Goal: Information Seeking & Learning: Learn about a topic

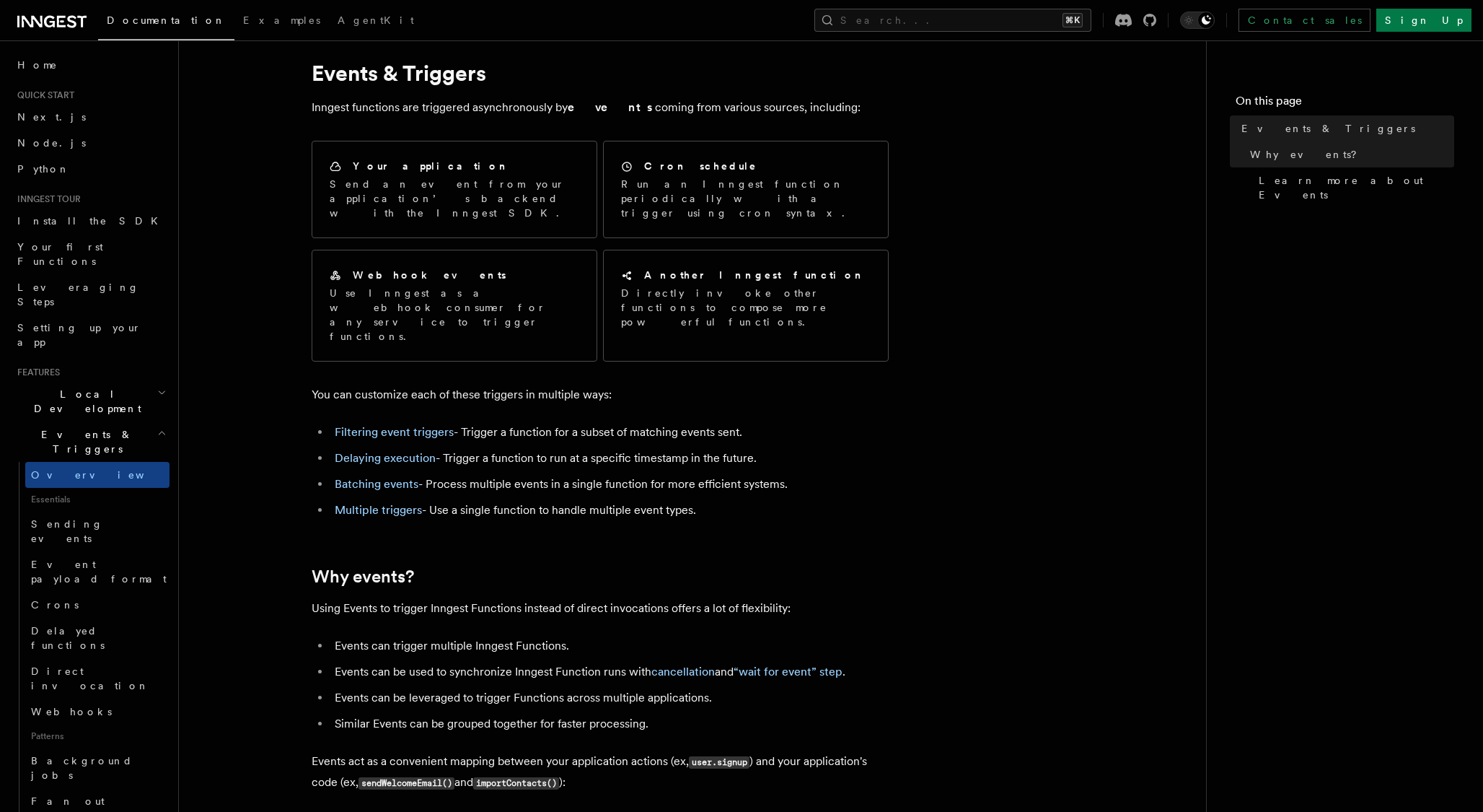
scroll to position [48, 0]
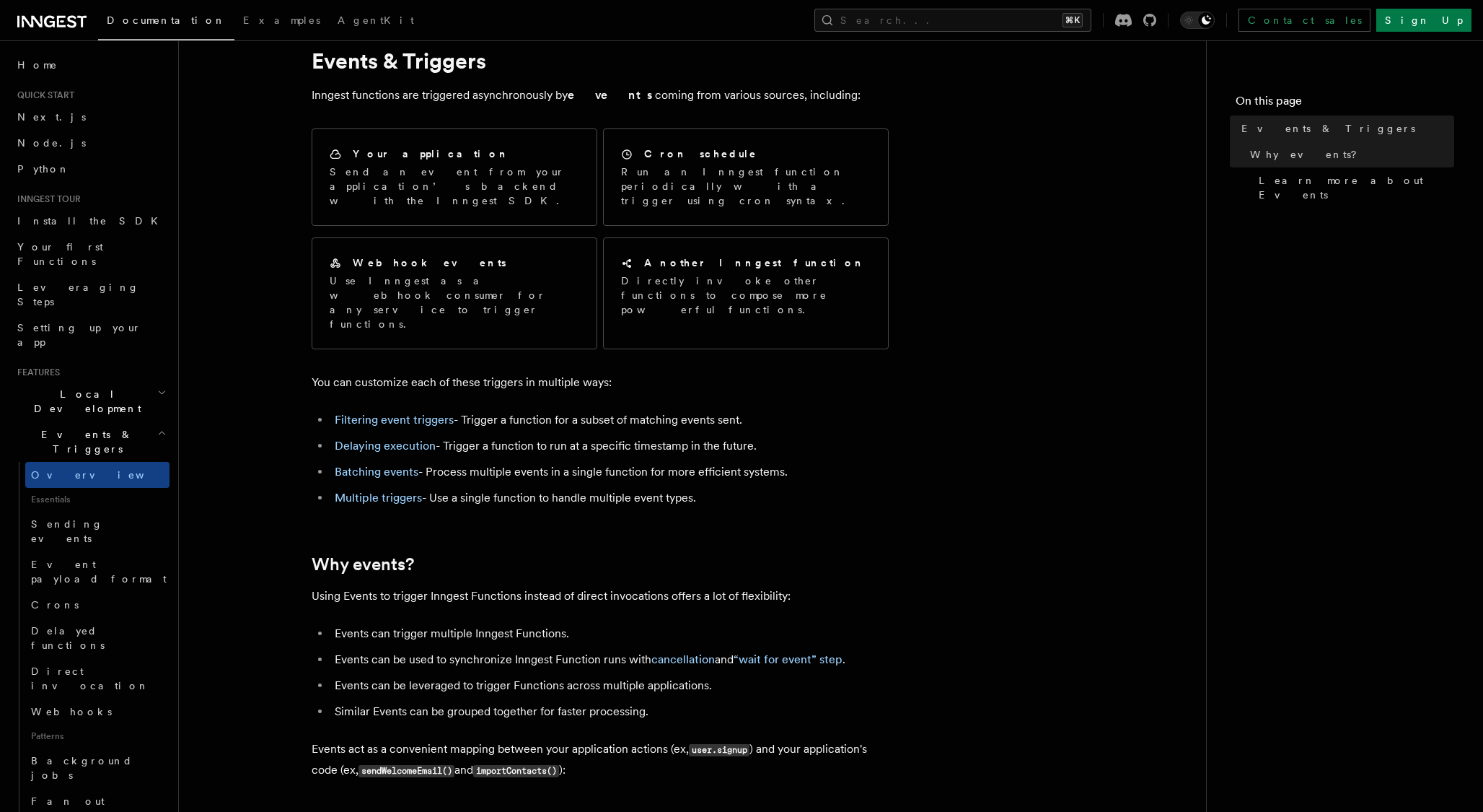
click at [80, 511] on link "Sending events" at bounding box center [98, 531] width 145 height 41
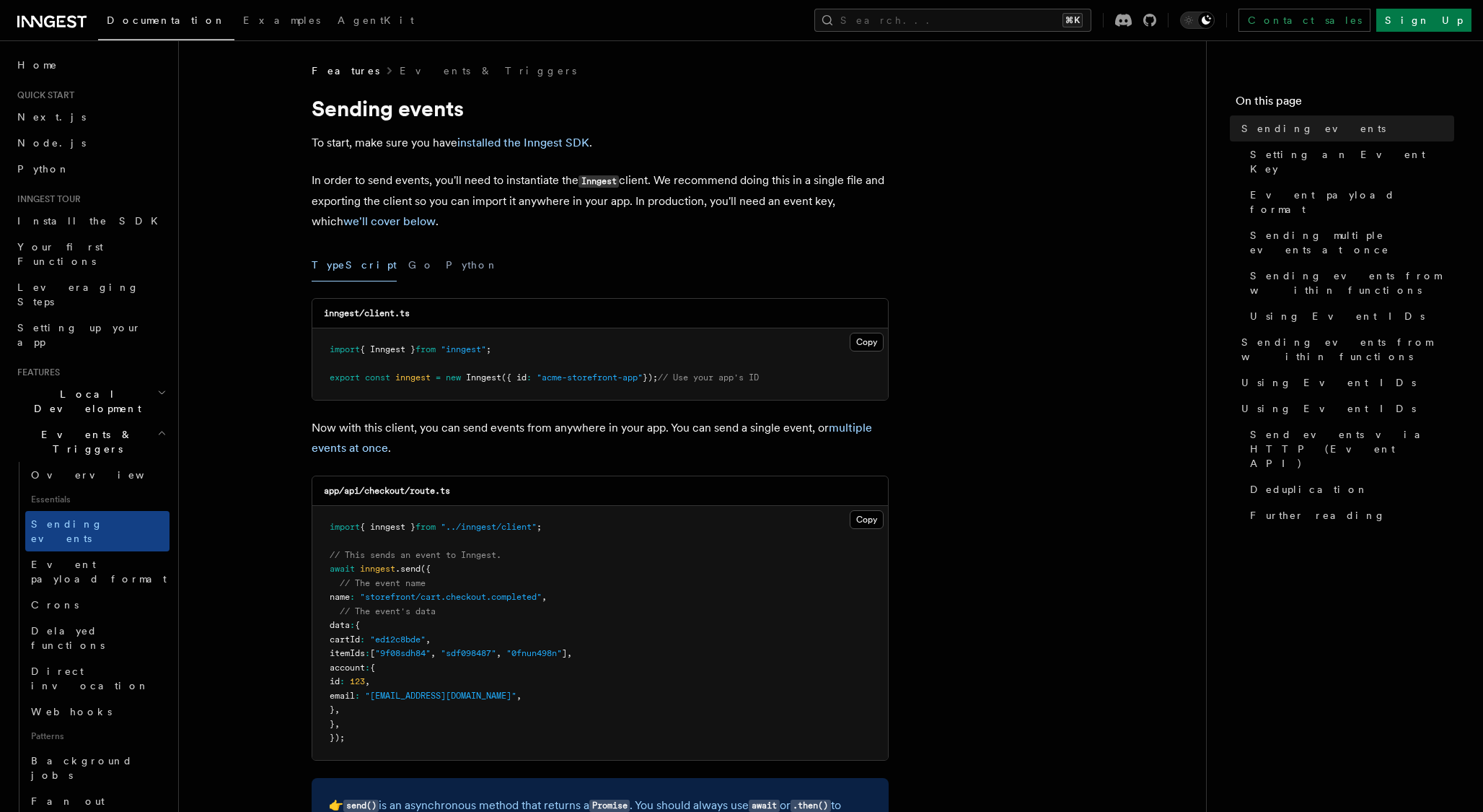
click at [137, 551] on link "Event payload format" at bounding box center [98, 571] width 145 height 41
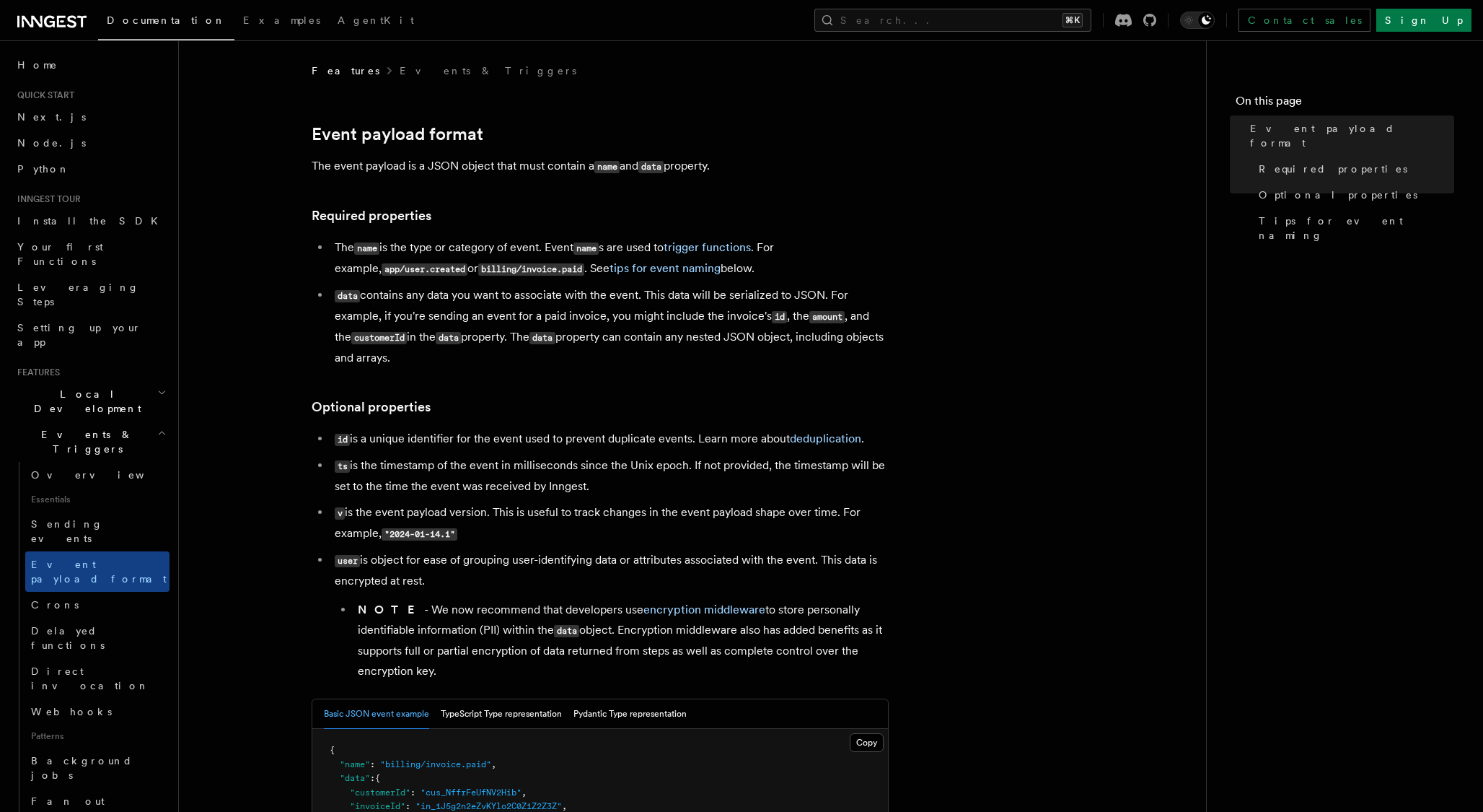
click at [140, 511] on link "Sending events" at bounding box center [98, 531] width 145 height 41
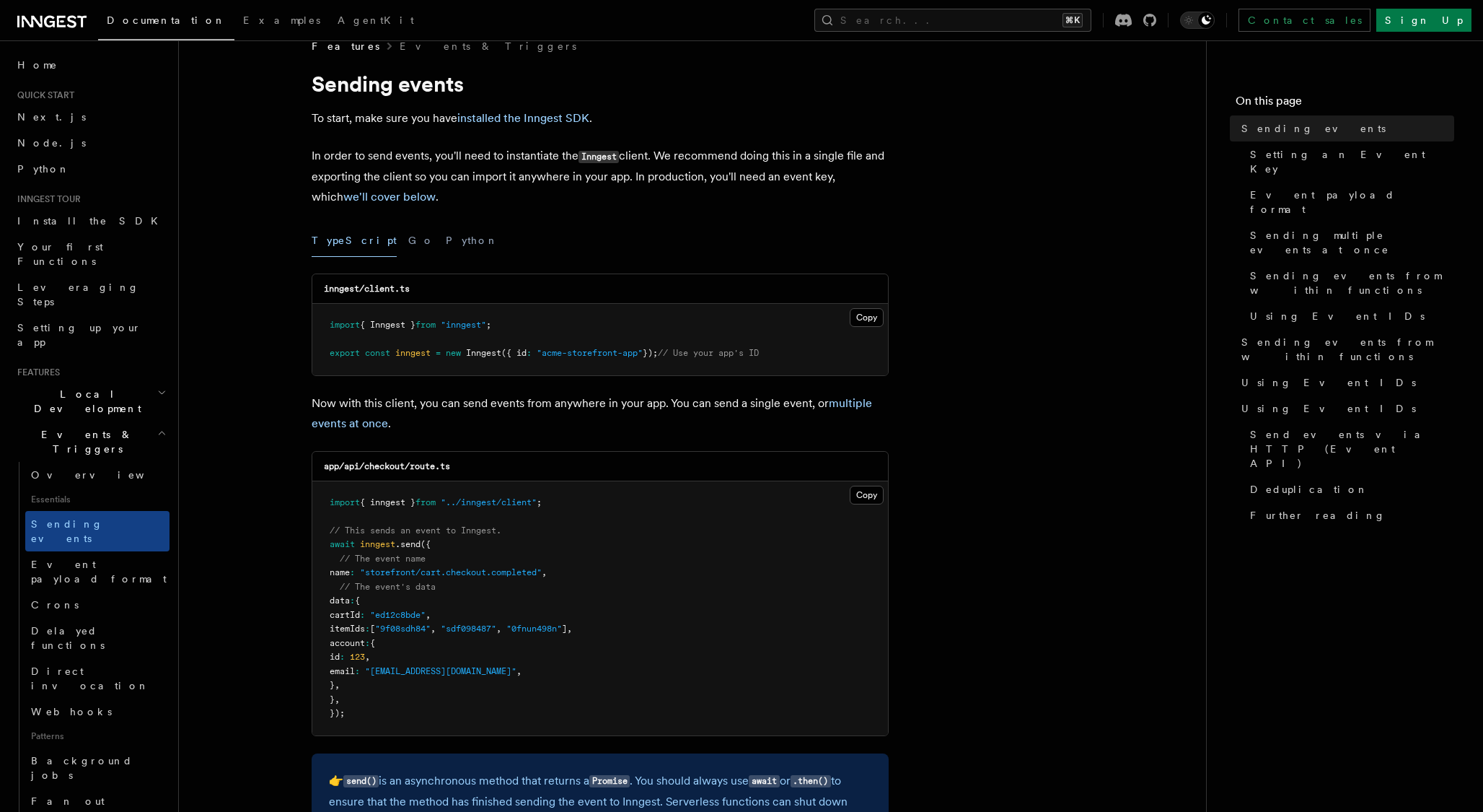
scroll to position [27, 0]
click at [1301, 422] on link "Send events via HTTP (Event API)" at bounding box center [1349, 449] width 210 height 54
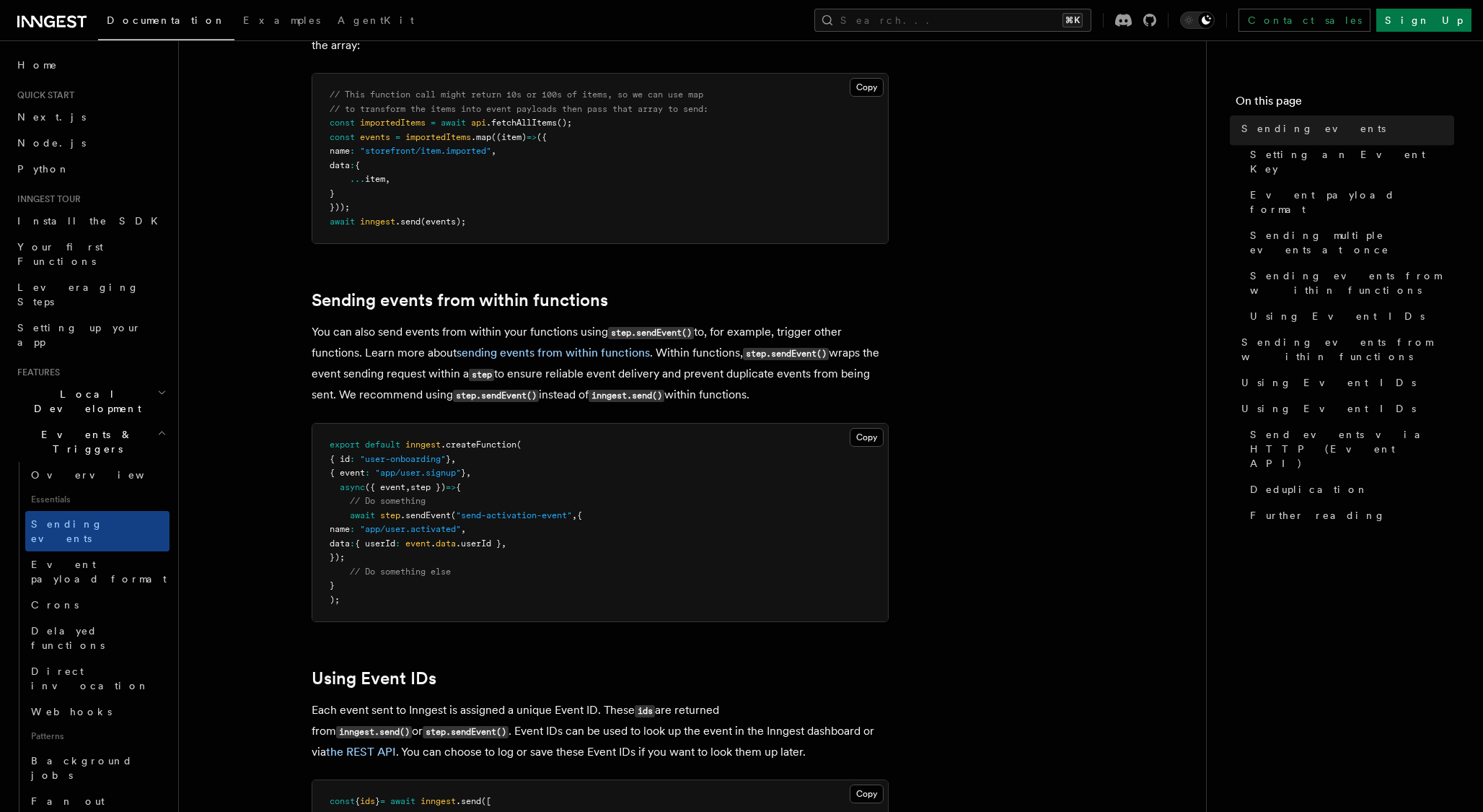
click at [1310, 395] on link "Using Event IDs" at bounding box center [1344, 408] width 219 height 26
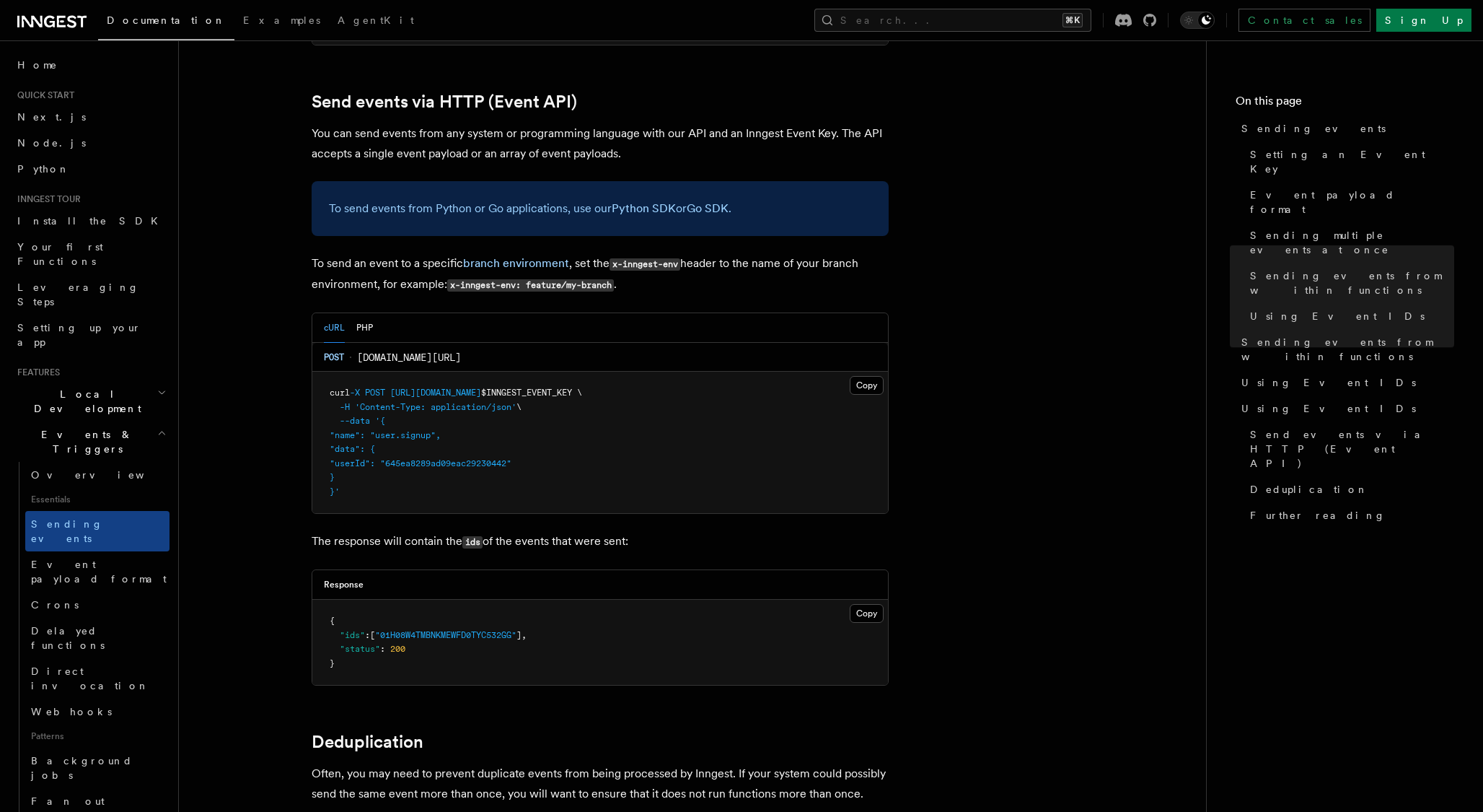
scroll to position [2988, 0]
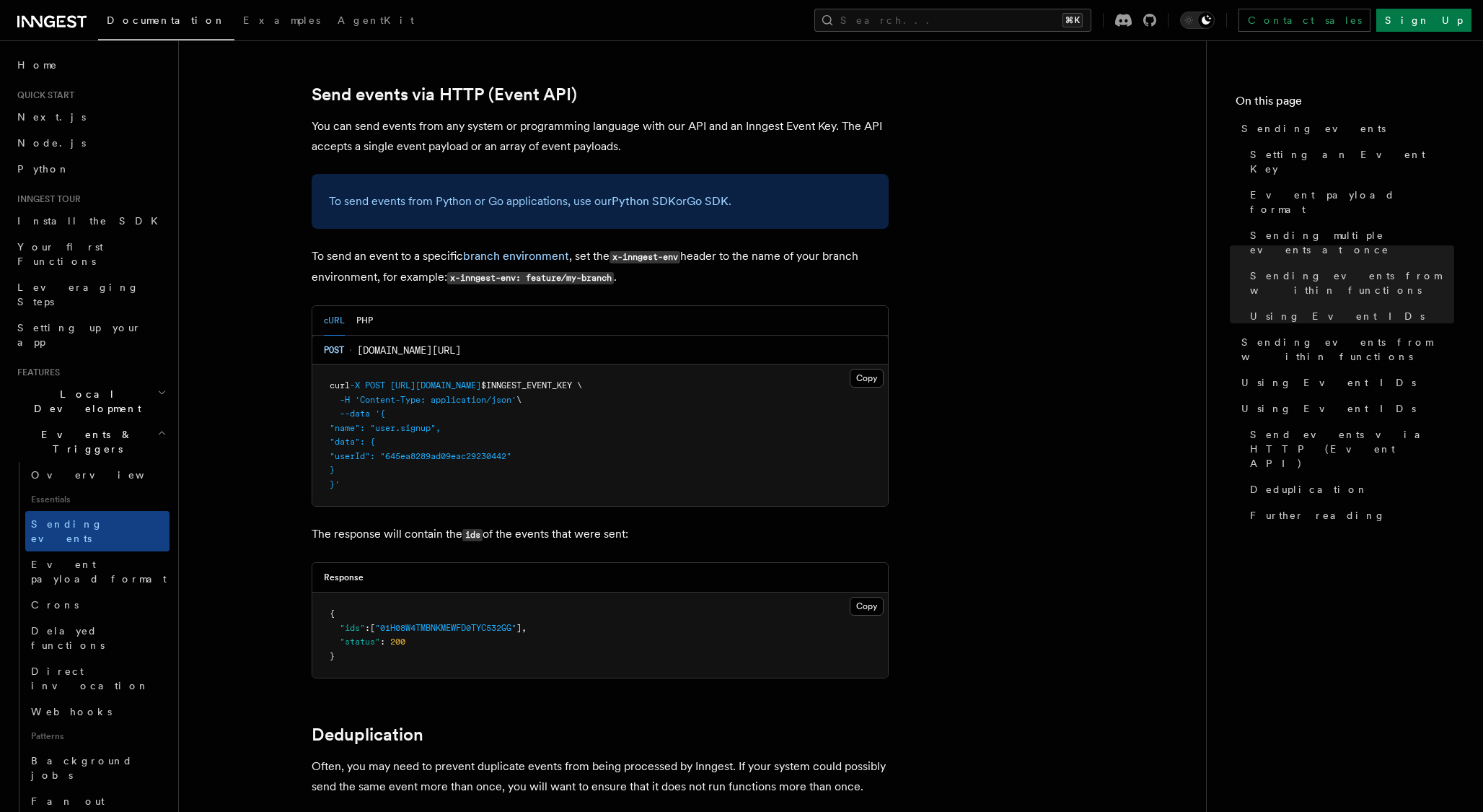
click at [1312, 369] on link "Using Event IDs" at bounding box center [1344, 382] width 219 height 26
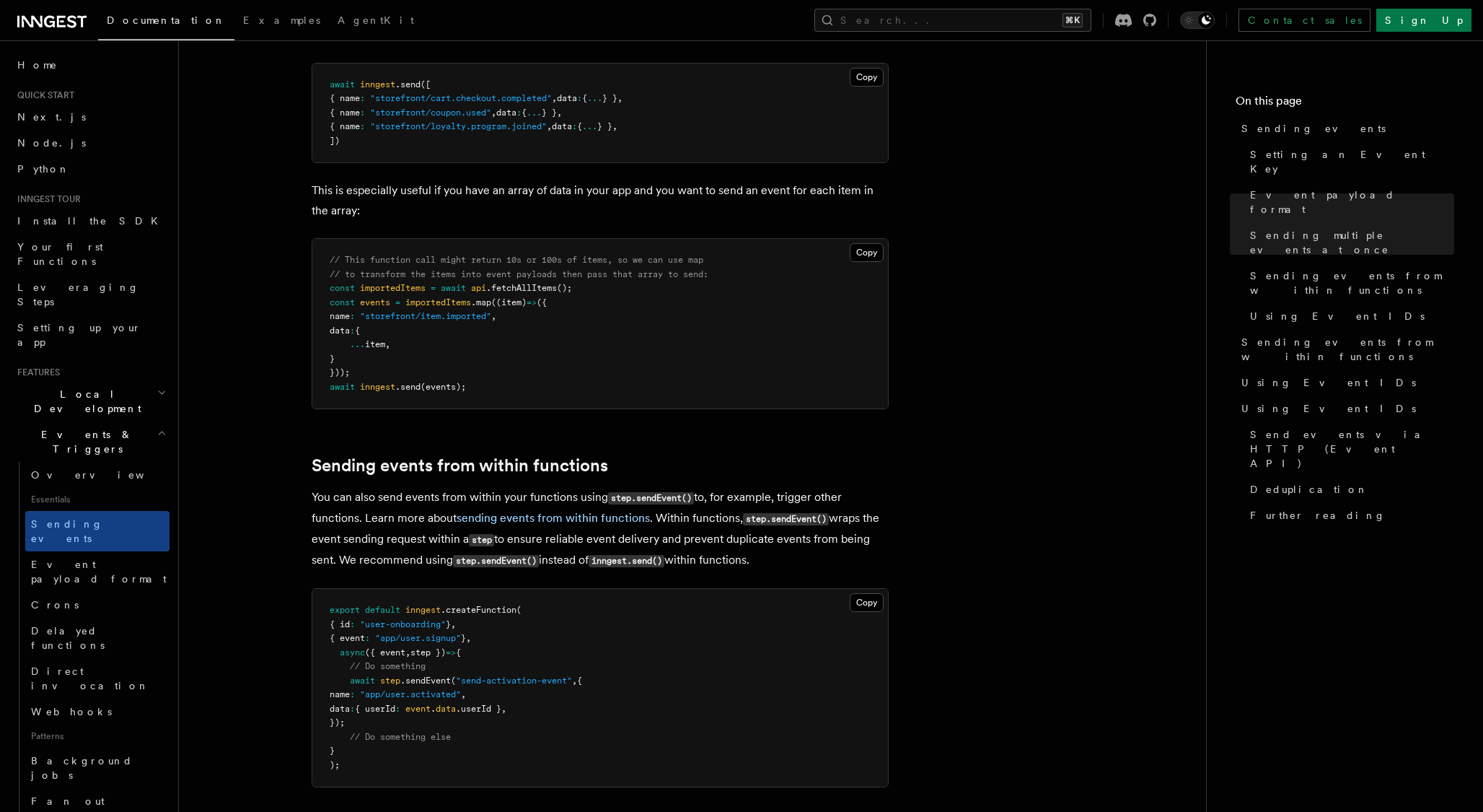
scroll to position [1826, 0]
